Goal: Task Accomplishment & Management: Manage account settings

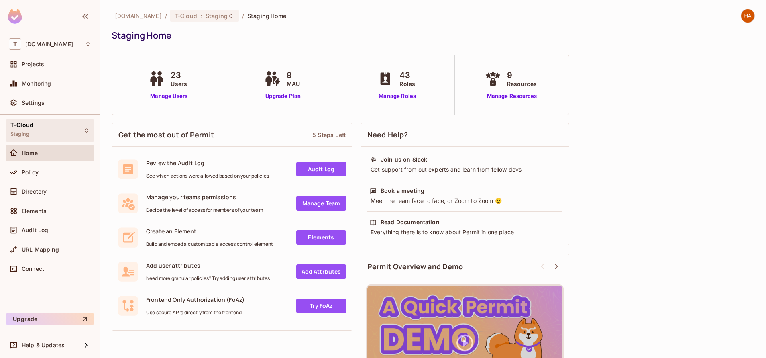
click at [63, 127] on div "T-Cloud Staging" at bounding box center [50, 130] width 89 height 22
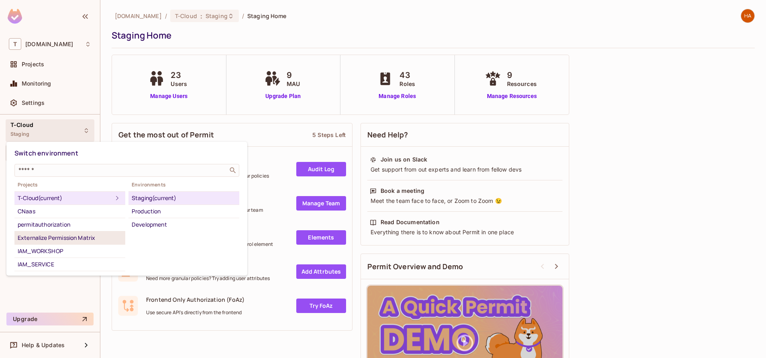
scroll to position [77, 0]
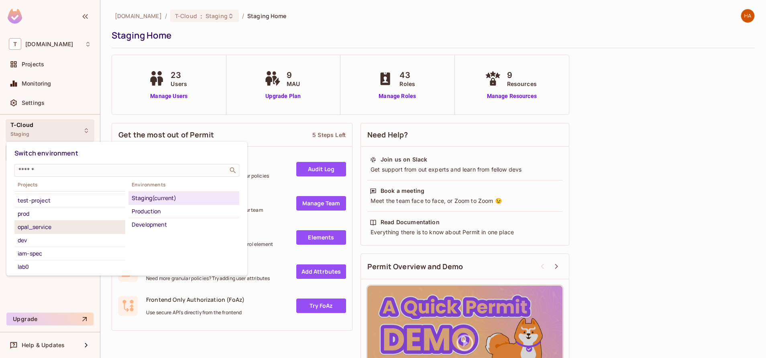
click at [68, 231] on div "opal_service" at bounding box center [70, 227] width 104 height 10
click at [157, 195] on div "Development" at bounding box center [184, 198] width 104 height 10
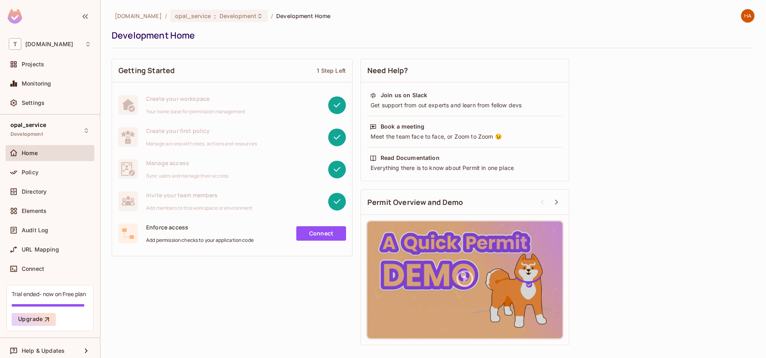
click at [699, 79] on div "Getting Started 1 Step Left Create your workspace Your home base for permission…" at bounding box center [434, 202] width 644 height 294
click at [19, 174] on div at bounding box center [15, 173] width 13 height 10
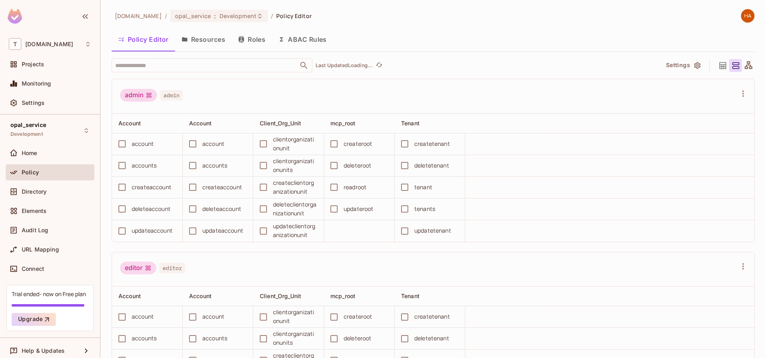
click at [209, 39] on button "Resources" at bounding box center [203, 39] width 57 height 20
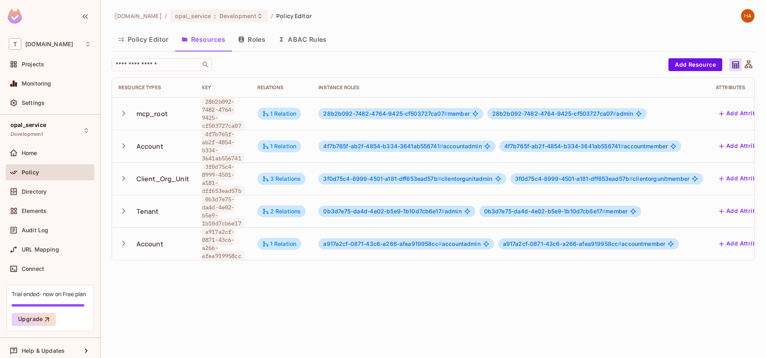
scroll to position [0, 78]
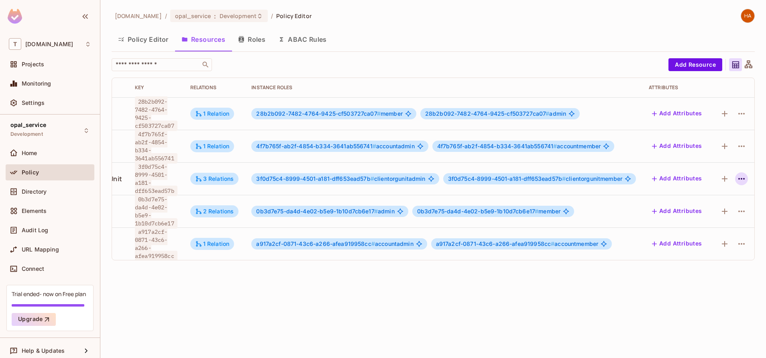
click at [737, 180] on icon "button" at bounding box center [742, 179] width 10 height 10
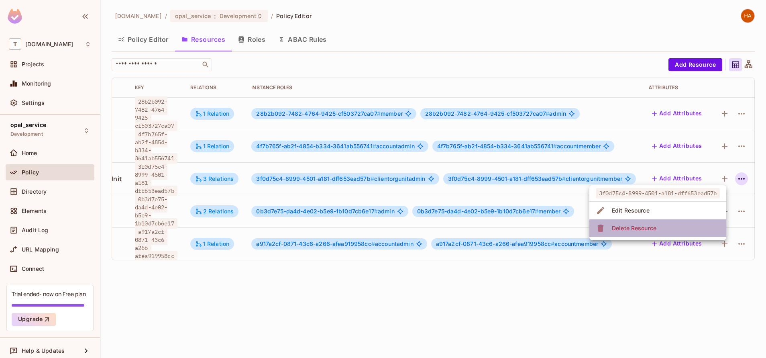
click at [702, 229] on li "Delete Resource" at bounding box center [658, 228] width 137 height 18
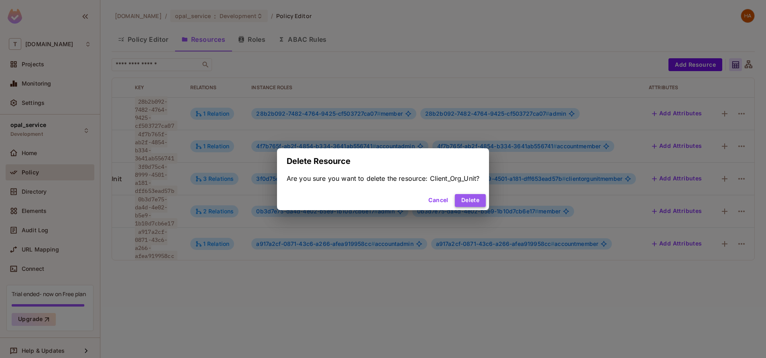
click at [476, 200] on button "Delete" at bounding box center [470, 200] width 31 height 13
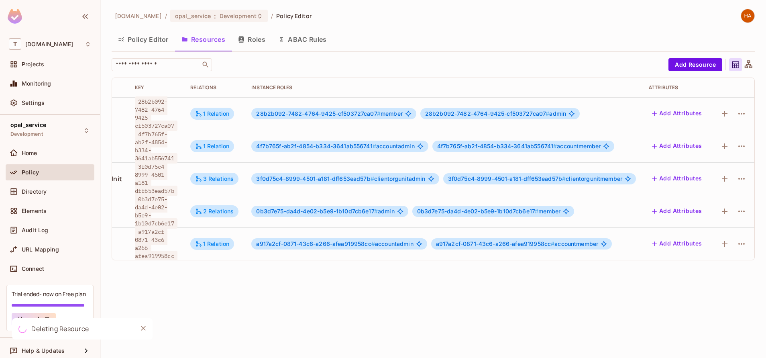
scroll to position [0, 0]
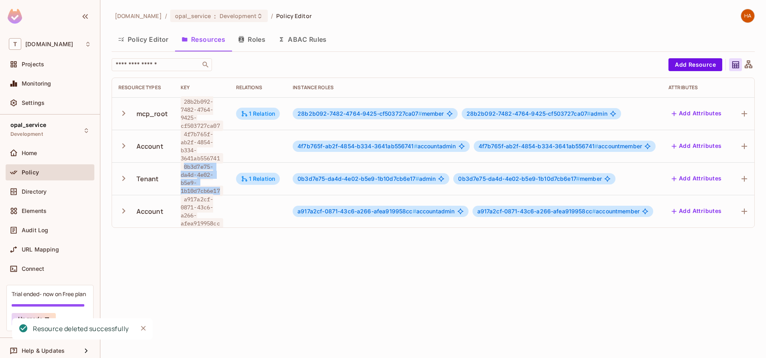
drag, startPoint x: 180, startPoint y: 167, endPoint x: 223, endPoint y: 187, distance: 46.7
click at [223, 187] on span "0b3d7e75-da4d-4e02-b5e9-1b10d7cb6e17" at bounding box center [202, 178] width 43 height 35
click at [264, 277] on div "[DOMAIN_NAME] / opal_service : Development / Policy Editor Policy Editor Resour…" at bounding box center [433, 179] width 666 height 358
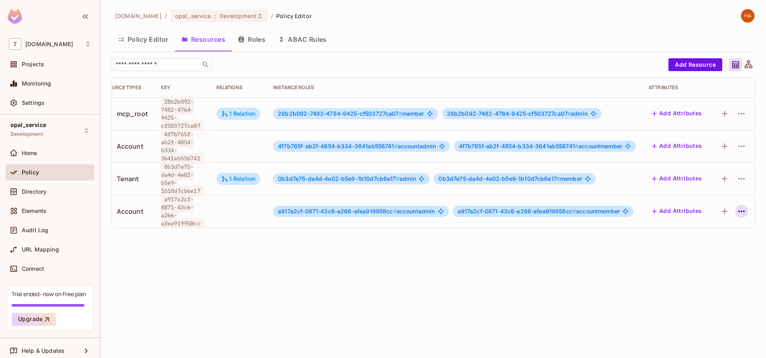
click at [737, 213] on icon "button" at bounding box center [742, 211] width 10 height 10
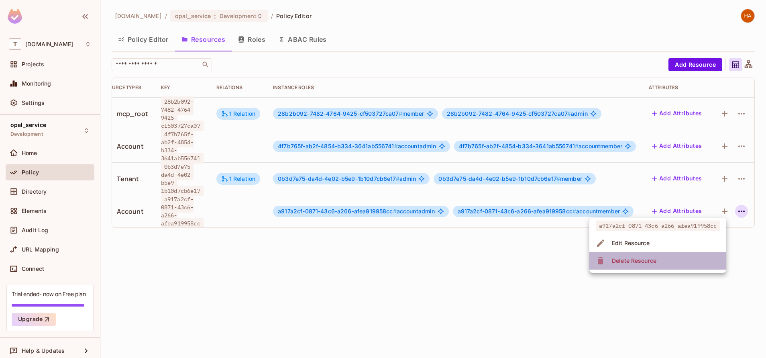
click at [649, 259] on div "Delete Resource" at bounding box center [634, 261] width 45 height 8
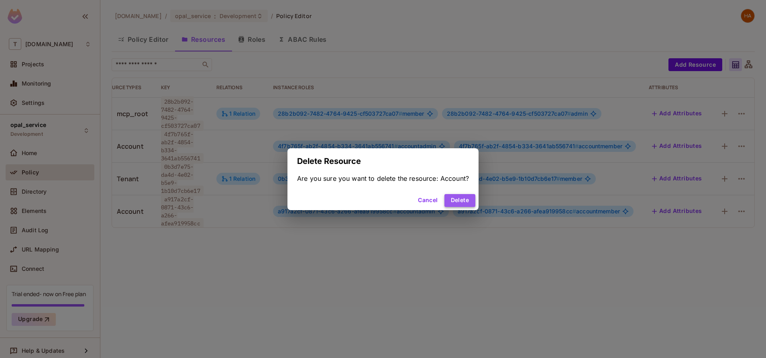
click at [460, 198] on button "Delete" at bounding box center [460, 200] width 31 height 13
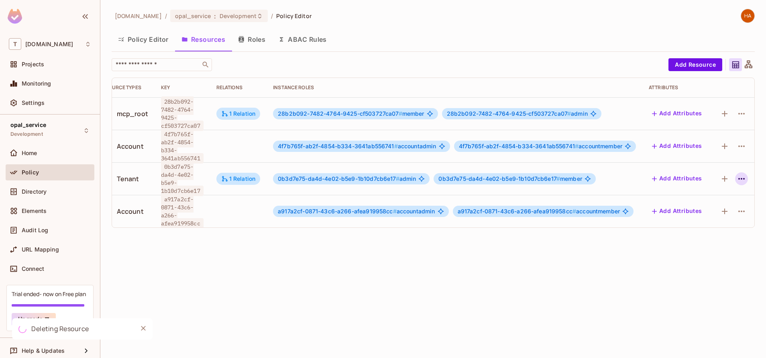
click at [738, 178] on icon "button" at bounding box center [742, 179] width 10 height 10
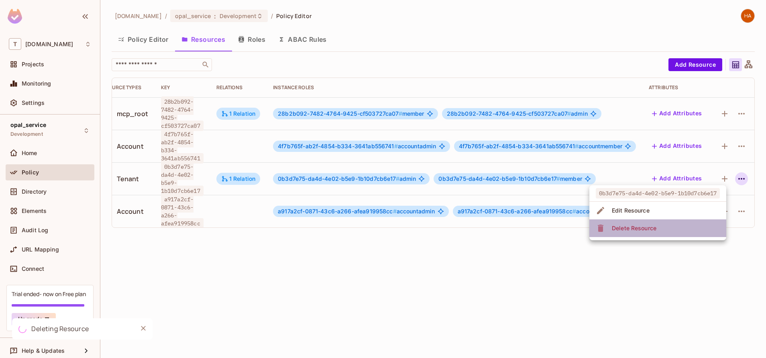
click at [693, 221] on li "Delete Resource" at bounding box center [658, 228] width 137 height 18
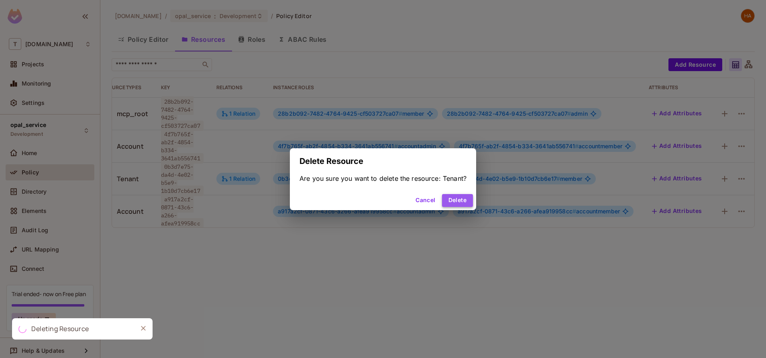
click at [448, 200] on button "Delete" at bounding box center [457, 200] width 31 height 13
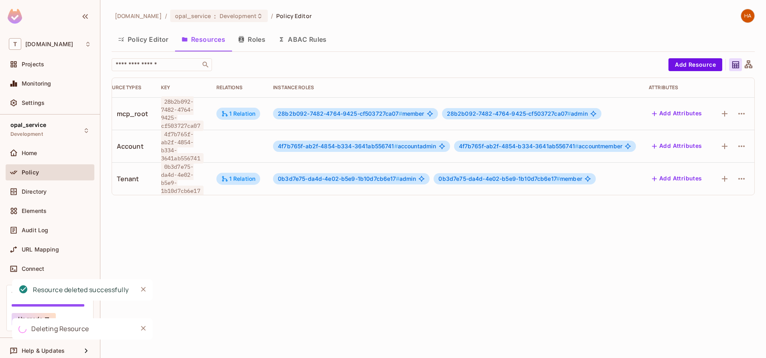
click at [737, 144] on icon "button" at bounding box center [742, 146] width 10 height 10
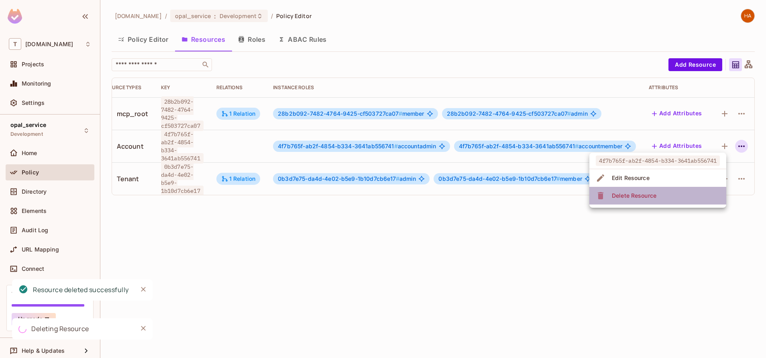
click at [694, 196] on li "Delete Resource" at bounding box center [658, 196] width 137 height 18
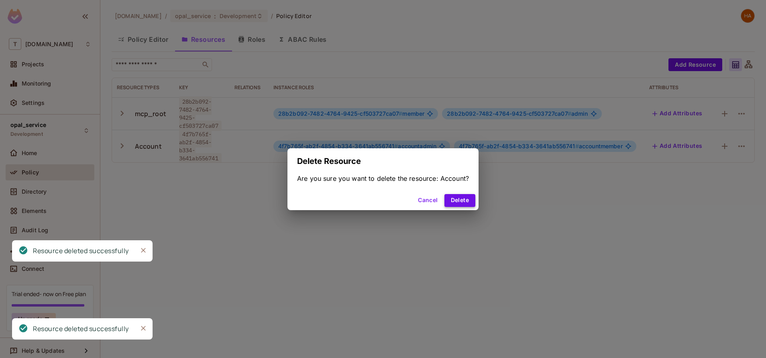
scroll to position [0, 13]
click at [449, 195] on button "Delete" at bounding box center [460, 200] width 31 height 13
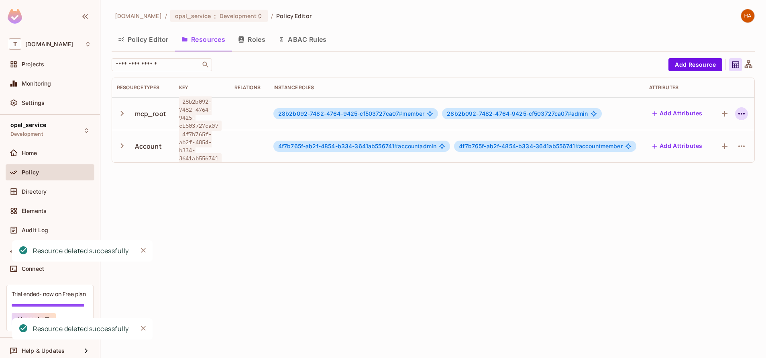
scroll to position [0, 0]
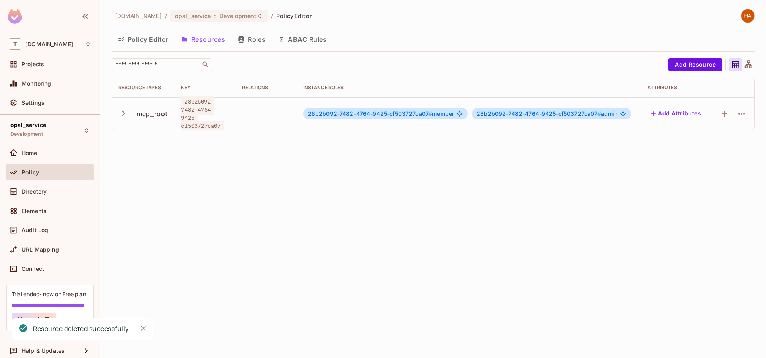
click at [737, 113] on icon "button" at bounding box center [742, 114] width 10 height 10
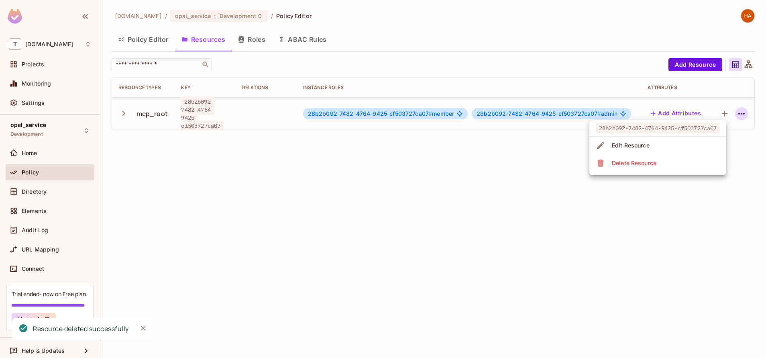
click at [674, 158] on li "Delete Resource" at bounding box center [658, 163] width 137 height 18
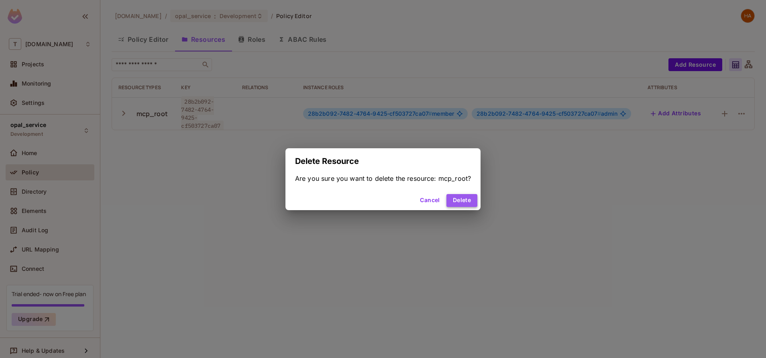
click at [458, 198] on button "Delete" at bounding box center [462, 200] width 31 height 13
